Goal: Task Accomplishment & Management: Manage account settings

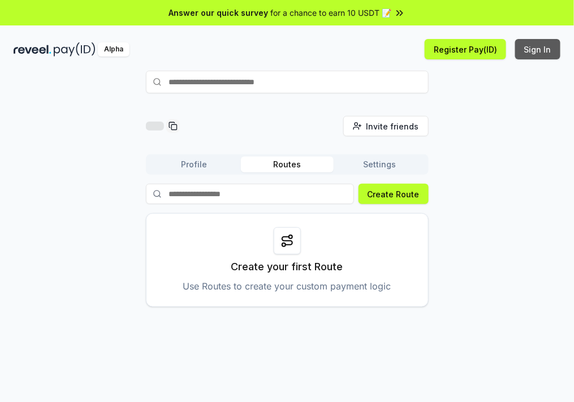
click at [534, 49] on button "Sign In" at bounding box center [537, 49] width 45 height 20
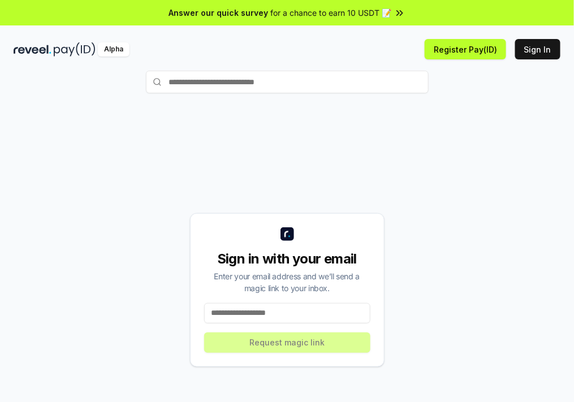
click at [253, 315] on input at bounding box center [287, 313] width 166 height 20
click at [278, 312] on input at bounding box center [287, 313] width 166 height 20
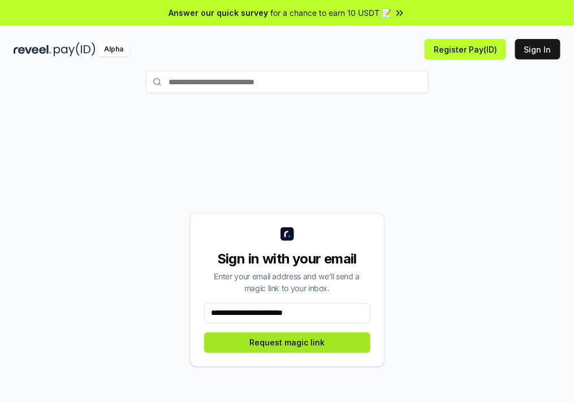
type input "**********"
click at [340, 343] on button "Request magic link" at bounding box center [287, 342] width 166 height 20
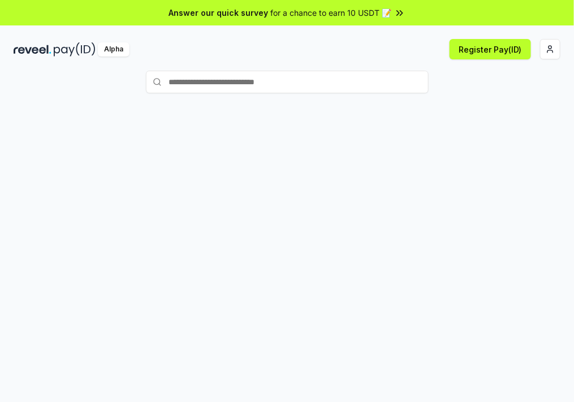
click at [535, 50] on div "Register Pay(ID)" at bounding box center [424, 49] width 274 height 20
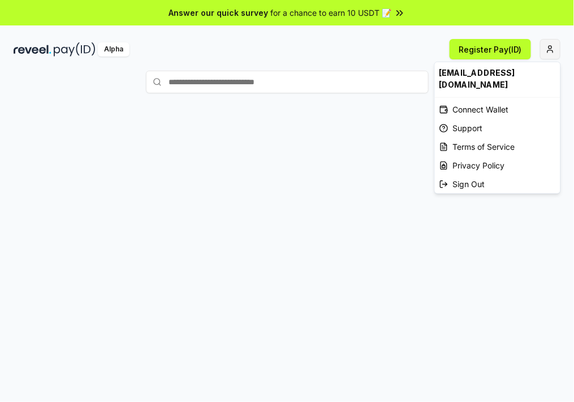
click at [550, 49] on html "Answer our quick survey for a chance to earn 10 USDT 📝 Alpha Register Pay(ID) s…" at bounding box center [287, 201] width 574 height 402
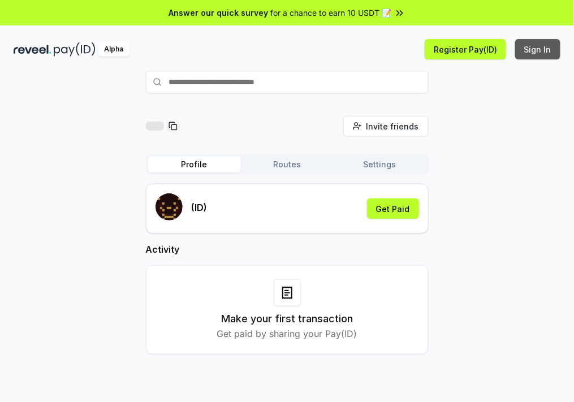
click at [538, 54] on button "Sign In" at bounding box center [537, 49] width 45 height 20
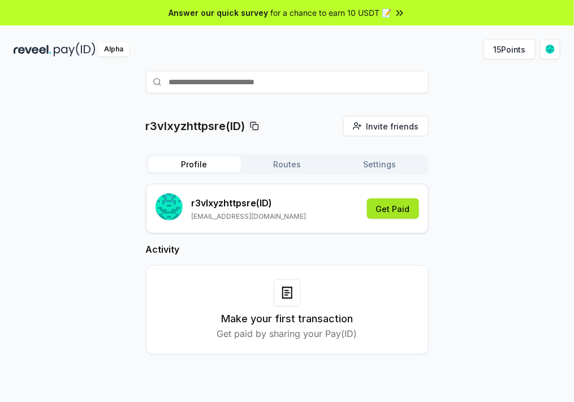
click at [404, 202] on button "Get Paid" at bounding box center [393, 208] width 52 height 20
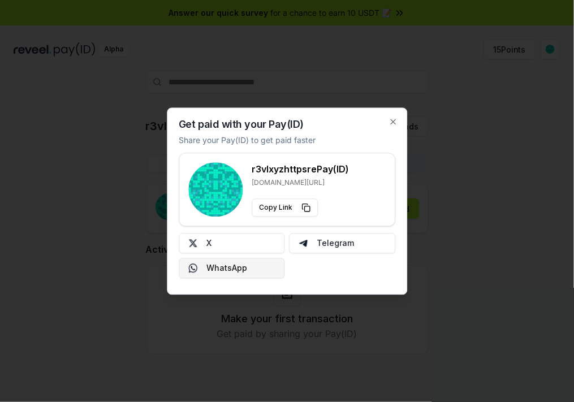
click at [255, 265] on button "WhatsApp" at bounding box center [232, 268] width 106 height 20
click at [393, 117] on icon "button" at bounding box center [392, 121] width 9 height 9
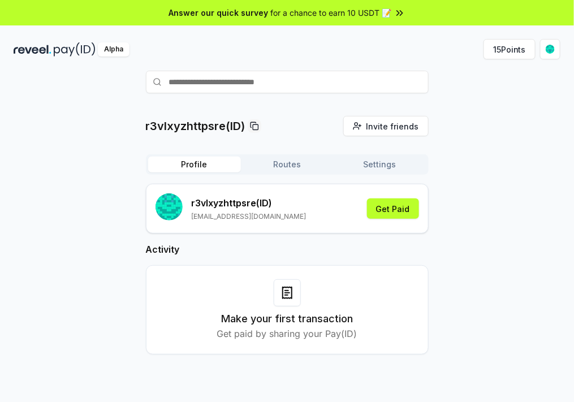
click at [112, 47] on div "Alpha" at bounding box center [114, 49] width 32 height 14
click at [507, 206] on div "r3vlxyzhttpsre(ID) Invite friends Invite Profile Routes Settings r3vlxyzhttpsre…" at bounding box center [287, 244] width 547 height 257
click at [549, 52] on html "Answer our quick survey for a chance to earn 10 USDT 📝 Alpha 15 Points r3vlxyzh…" at bounding box center [287, 201] width 574 height 402
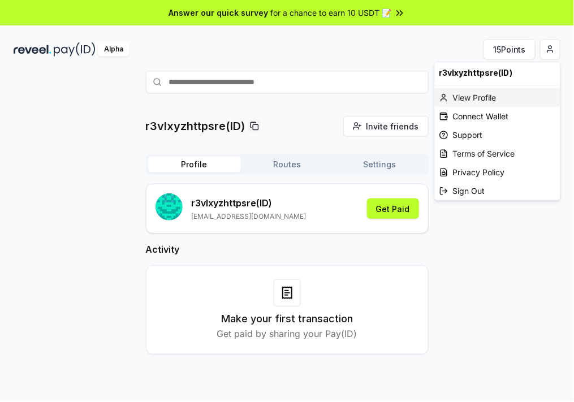
click at [481, 98] on div "View Profile" at bounding box center [498, 97] width 126 height 19
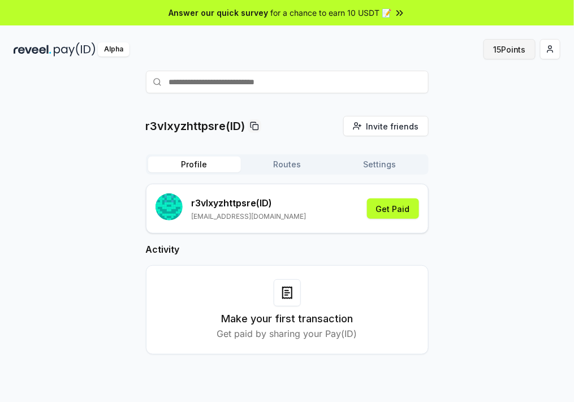
click at [501, 50] on button "15 Points" at bounding box center [509, 49] width 52 height 20
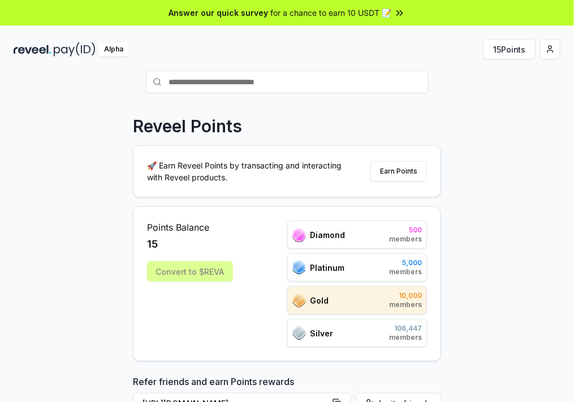
click at [481, 232] on div "Reveel Points 🚀 Earn Reveel Points by transacting and interacting with Reveel p…" at bounding box center [287, 278] width 574 height 370
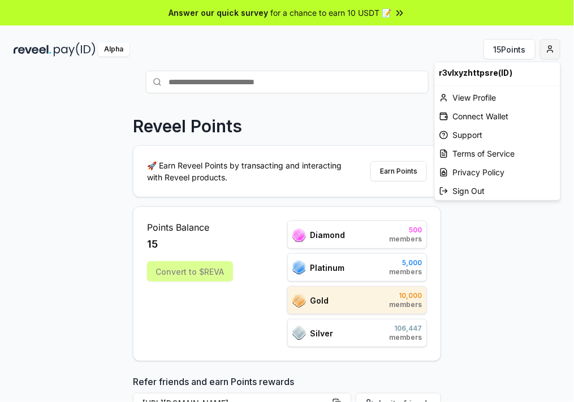
click at [544, 52] on html "Answer our quick survey for a chance to earn 10 USDT 📝 Alpha 15 Points Reveel P…" at bounding box center [287, 201] width 574 height 402
click at [484, 109] on div "Connect Wallet" at bounding box center [498, 116] width 126 height 19
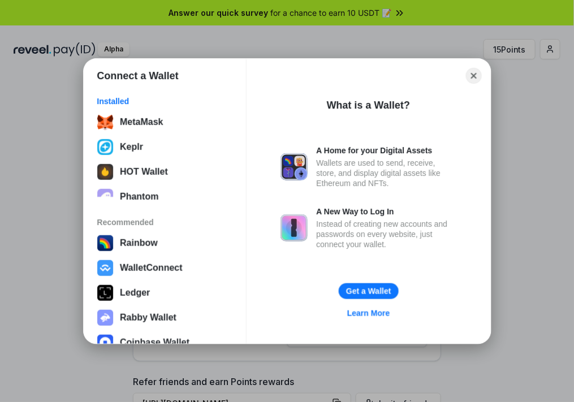
click at [479, 109] on div "What is a Wallet? A Home for your Digital Assets Wallets are used to send, rece…" at bounding box center [369, 212] width 226 height 244
click at [150, 123] on button "MetaMask" at bounding box center [165, 122] width 142 height 23
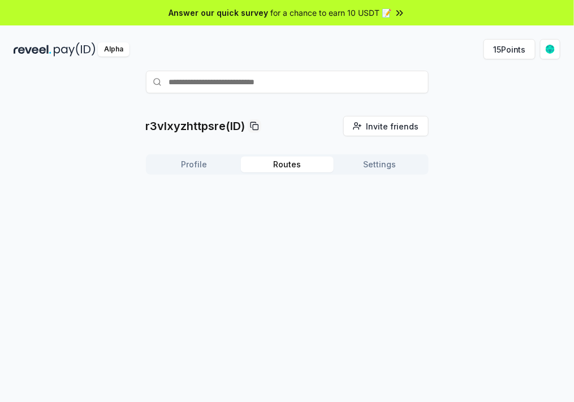
click at [287, 165] on button "Routes" at bounding box center [287, 165] width 93 height 16
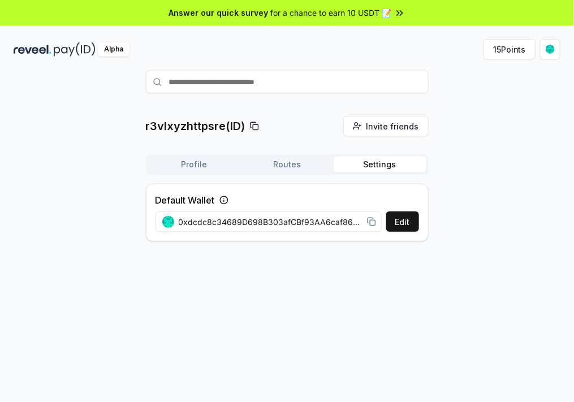
click at [387, 164] on button "Settings" at bounding box center [380, 165] width 93 height 16
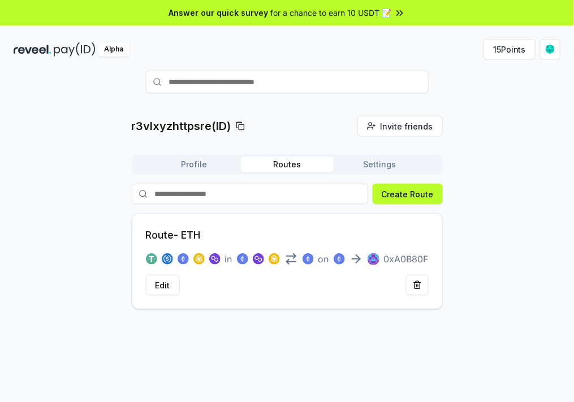
click at [286, 165] on button "Routes" at bounding box center [287, 165] width 93 height 16
click at [398, 13] on icon at bounding box center [399, 12] width 11 height 11
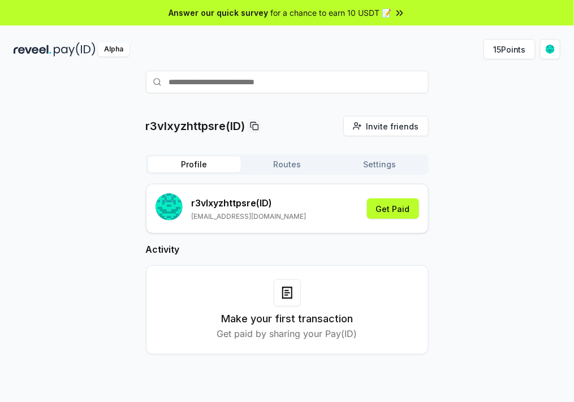
click at [193, 162] on button "Profile" at bounding box center [194, 165] width 93 height 16
click at [405, 211] on button "Get Paid" at bounding box center [393, 208] width 52 height 20
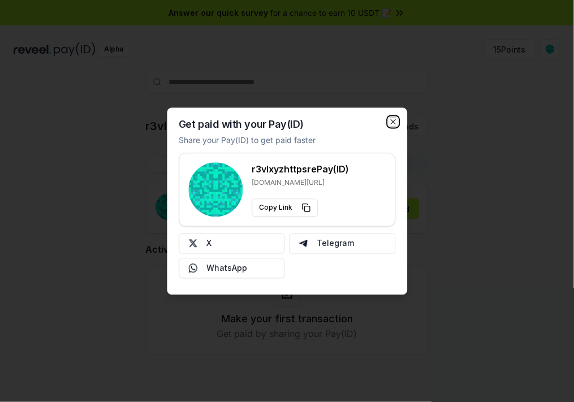
click at [394, 120] on icon "button" at bounding box center [393, 121] width 5 height 5
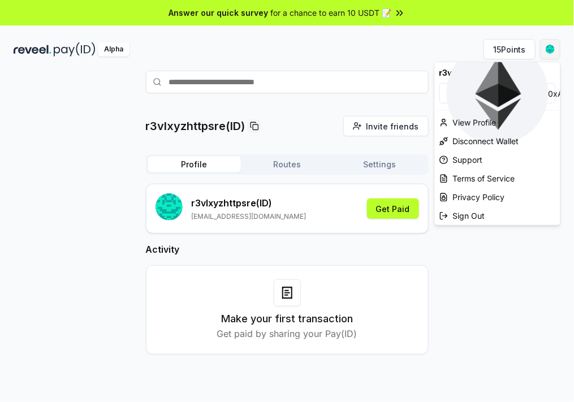
click at [548, 54] on html "Answer our quick survey for a chance to earn 10 USDT 📝 Alpha 15 Points r3vlxyzh…" at bounding box center [287, 201] width 574 height 402
click at [477, 123] on div "View Profile" at bounding box center [498, 122] width 126 height 19
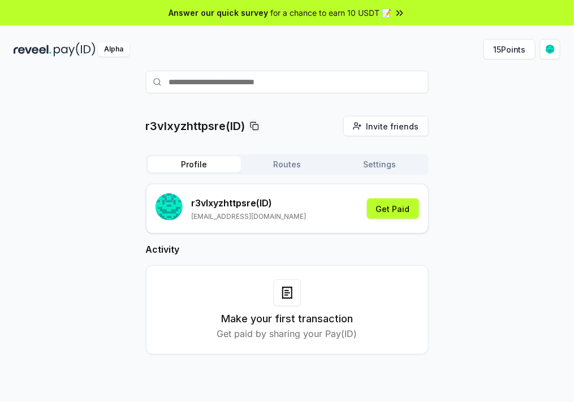
click at [472, 235] on div "r3vlxyzhttpsre(ID) Invite friends Invite Profile Routes Settings r3vlxyzhttpsre…" at bounding box center [287, 244] width 547 height 257
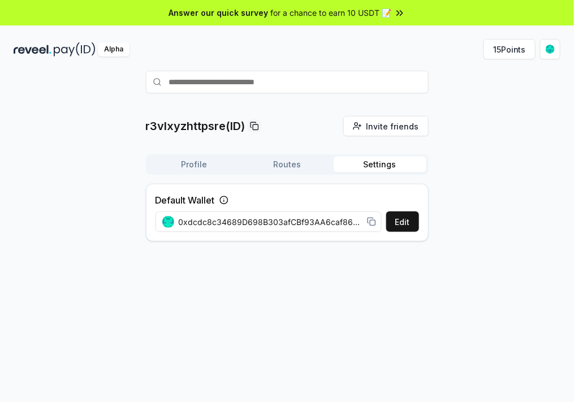
click at [389, 165] on button "Settings" at bounding box center [380, 165] width 93 height 16
click at [369, 222] on icon at bounding box center [371, 221] width 9 height 9
click at [336, 84] on input "text" at bounding box center [287, 82] width 283 height 23
paste input "**********"
type input "*"
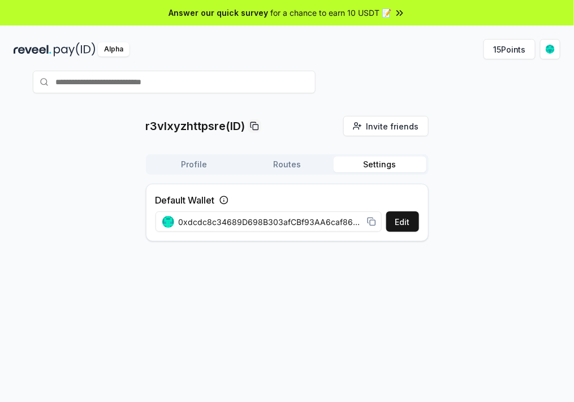
click at [369, 222] on icon at bounding box center [371, 221] width 9 height 9
click at [321, 87] on input "text" at bounding box center [287, 82] width 283 height 23
paste input "**********"
type input "*"
click at [502, 267] on div "r3vlxyzhttpsre(ID) Invite friends Invite Profile Routes Settings Default Wallet…" at bounding box center [287, 278] width 574 height 370
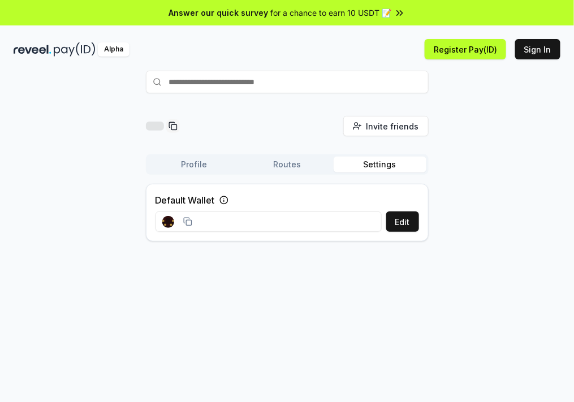
click at [304, 221] on input at bounding box center [268, 221] width 226 height 20
click at [188, 222] on icon at bounding box center [187, 221] width 9 height 9
click at [403, 222] on button "Edit" at bounding box center [402, 221] width 33 height 20
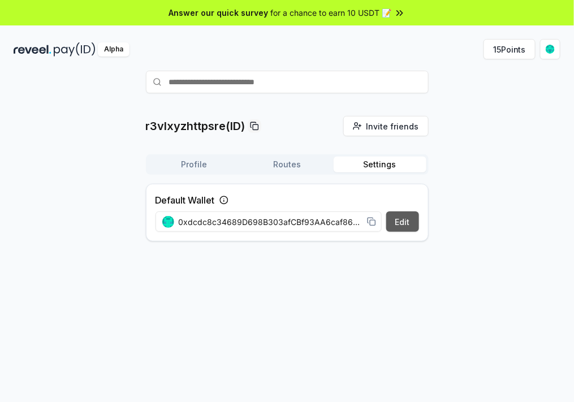
click at [408, 218] on button "Edit" at bounding box center [402, 221] width 33 height 20
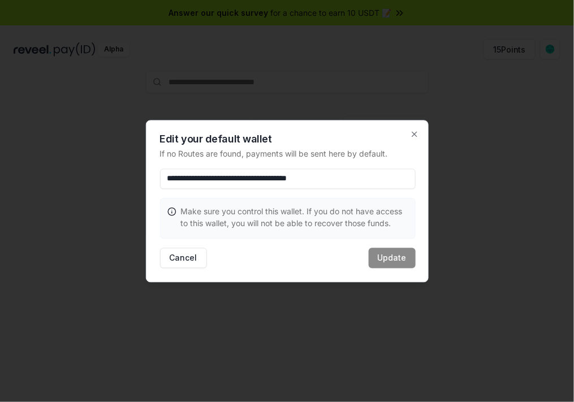
click at [388, 180] on input "**********" at bounding box center [288, 178] width 256 height 20
click at [414, 131] on icon "button" at bounding box center [414, 133] width 9 height 9
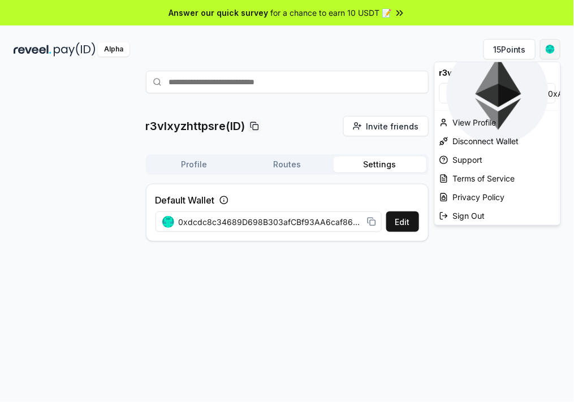
click at [553, 47] on html "Answer our quick survey for a chance to earn 10 USDT 📝 Alpha 15 Points r3vlxyzh…" at bounding box center [287, 201] width 574 height 402
click at [325, 83] on html "Answer our quick survey for a chance to earn 10 USDT 📝 Alpha 15 Points r3vlxyzh…" at bounding box center [287, 201] width 574 height 402
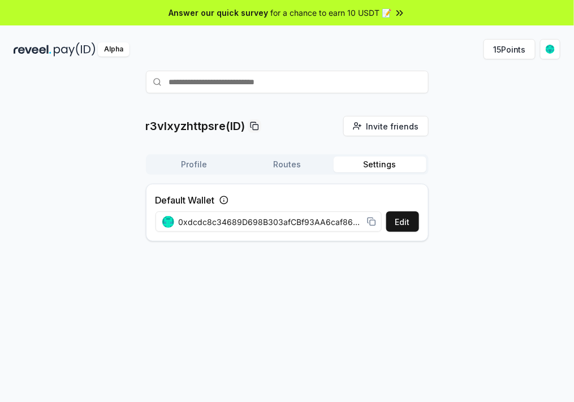
click at [325, 83] on input "text" at bounding box center [287, 82] width 283 height 23
paste input "**********"
type input "**********"
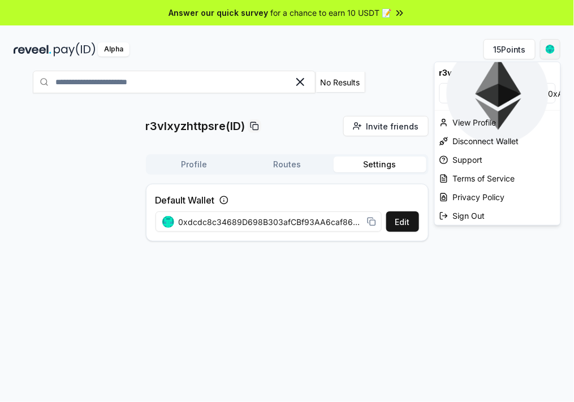
click at [553, 46] on html "**********" at bounding box center [287, 201] width 574 height 402
click at [451, 121] on div "View Profile" at bounding box center [498, 122] width 126 height 19
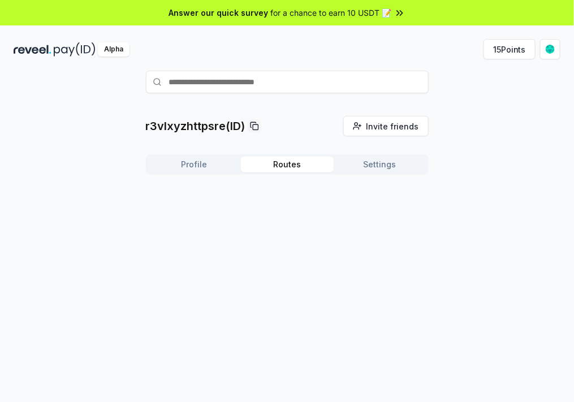
click at [287, 164] on button "Routes" at bounding box center [287, 165] width 93 height 16
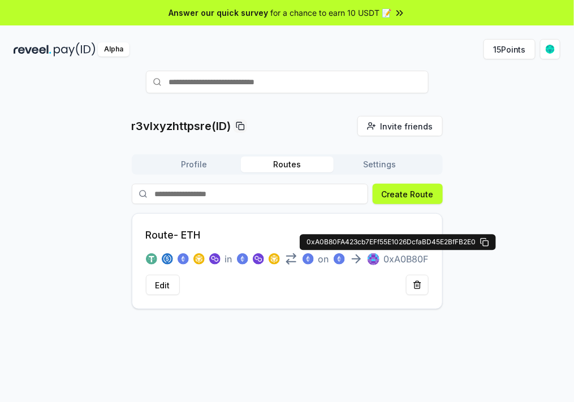
click at [408, 257] on p "0xA0B80F" at bounding box center [406, 259] width 45 height 14
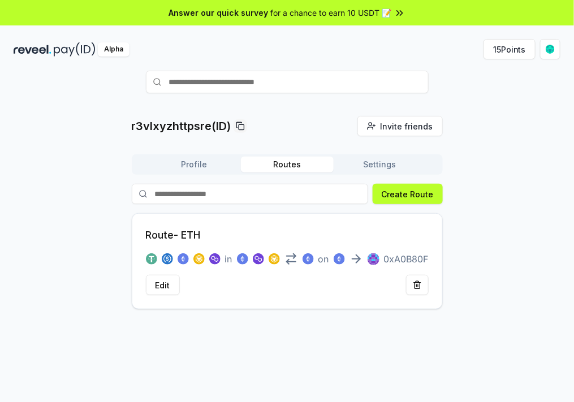
click at [419, 255] on p "0xA0B80F" at bounding box center [406, 259] width 45 height 14
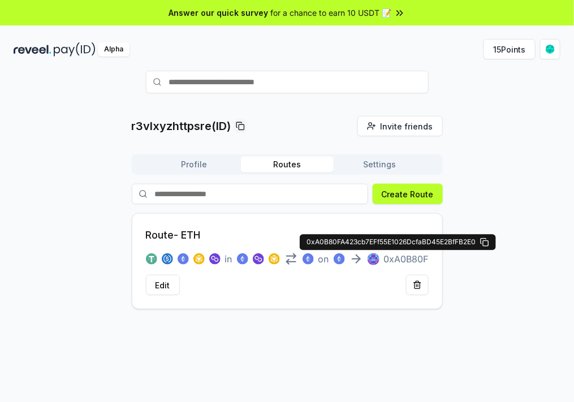
click at [376, 258] on rect at bounding box center [374, 259] width 12 height 12
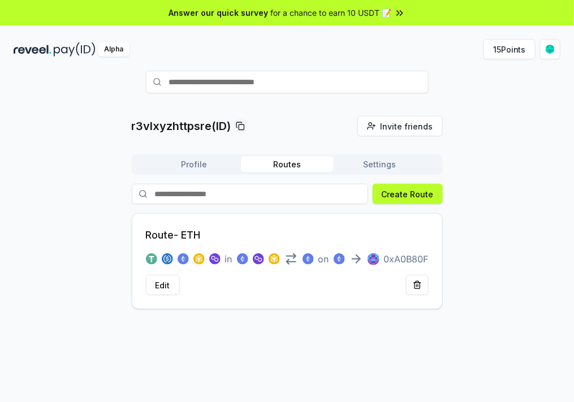
click at [376, 258] on rect at bounding box center [374, 259] width 12 height 12
click at [163, 290] on button "Edit" at bounding box center [163, 285] width 34 height 20
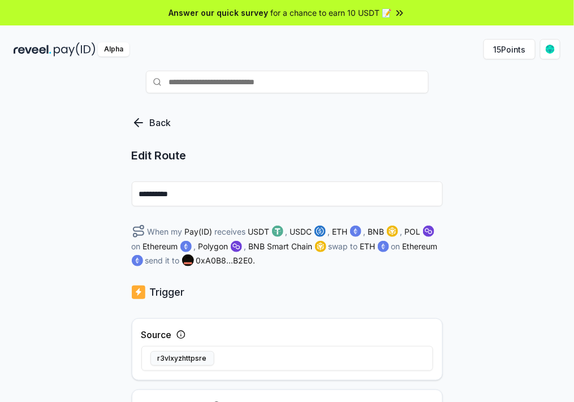
click at [495, 273] on div "**********" at bounding box center [287, 278] width 574 height 370
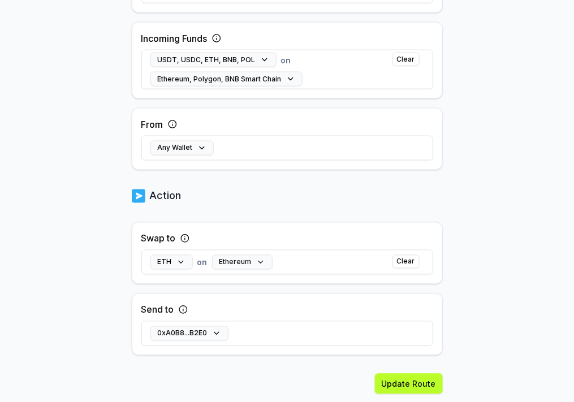
scroll to position [399, 0]
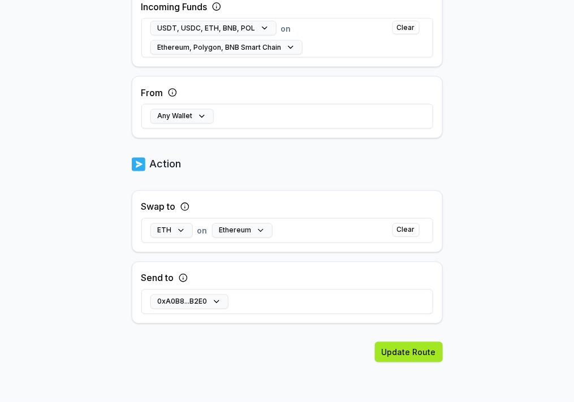
click at [416, 361] on button "Update Route" at bounding box center [409, 352] width 68 height 20
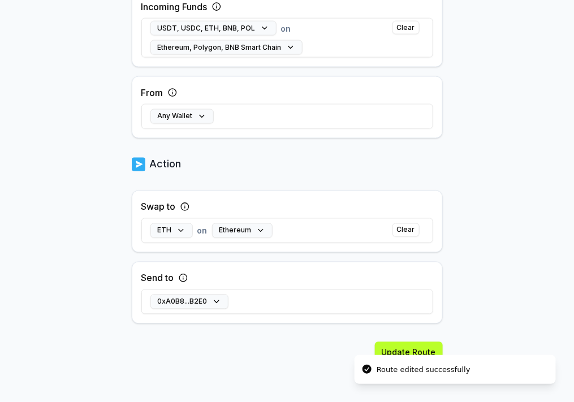
scroll to position [374, 0]
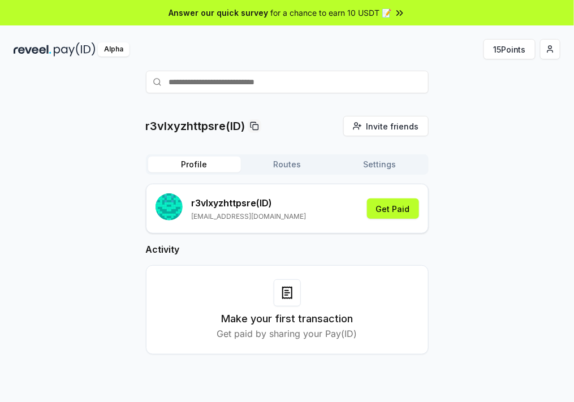
click at [504, 178] on div "r3vlxyzhttpsre(ID) Invite friends Invite Profile Routes Settings r3vlxyzhttpsre…" at bounding box center [287, 244] width 547 height 257
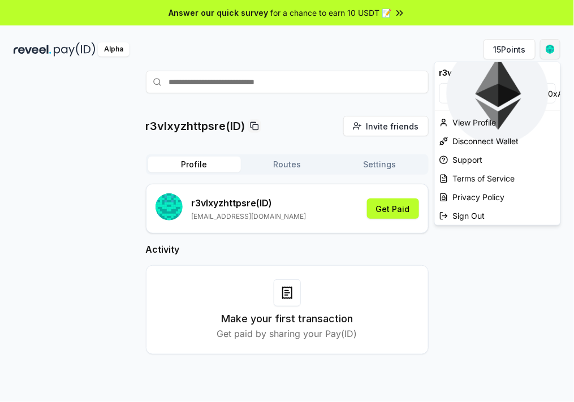
click at [546, 50] on html "Answer our quick survey for a chance to earn 10 USDT 📝 Alpha 15 Points r3vlxyzh…" at bounding box center [287, 201] width 574 height 402
